Goal: Find specific page/section

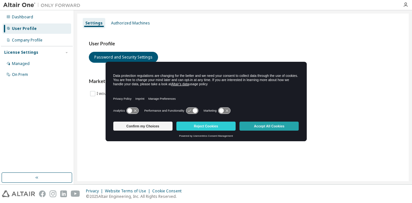
click at [261, 126] on button "Accept All Cookies" at bounding box center [268, 126] width 59 height 9
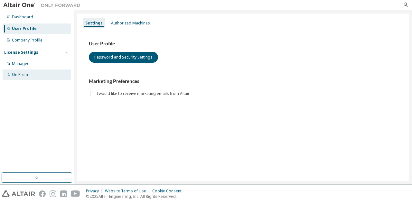
click at [32, 78] on div "On Prem" at bounding box center [37, 74] width 68 height 10
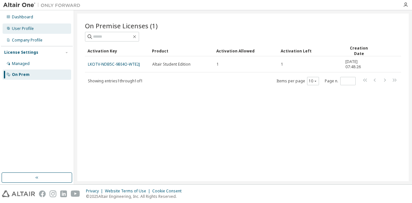
click at [35, 30] on div "User Profile" at bounding box center [37, 28] width 68 height 10
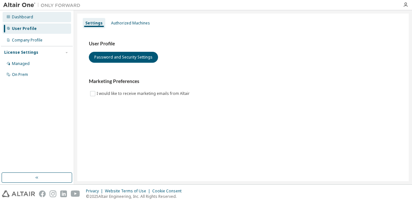
click at [43, 17] on div "Dashboard" at bounding box center [37, 17] width 68 height 10
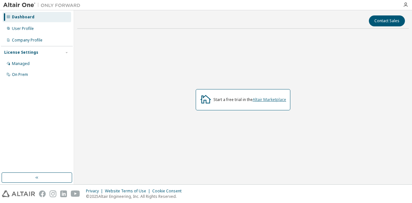
click at [270, 97] on link "Altair Marketplace" at bounding box center [268, 99] width 33 height 5
